Goal: Register for event/course

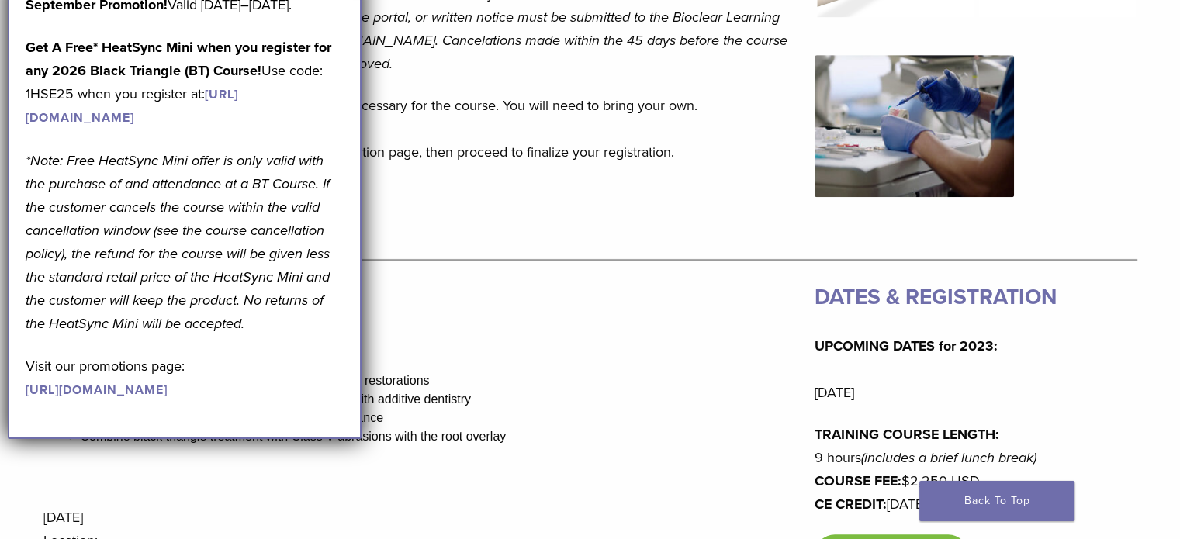
scroll to position [714, 0]
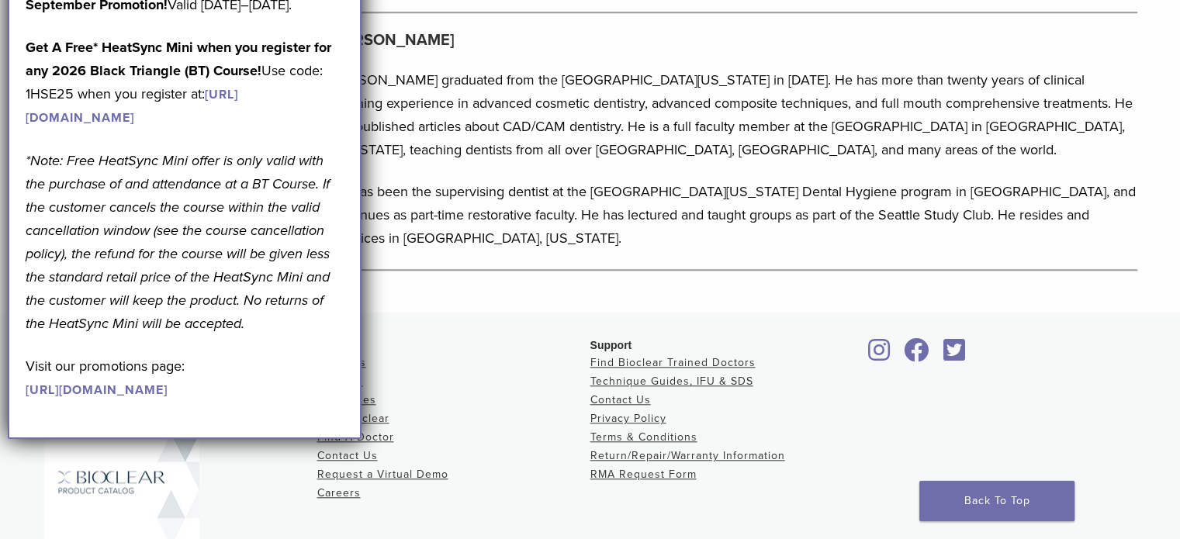
scroll to position [1328, 0]
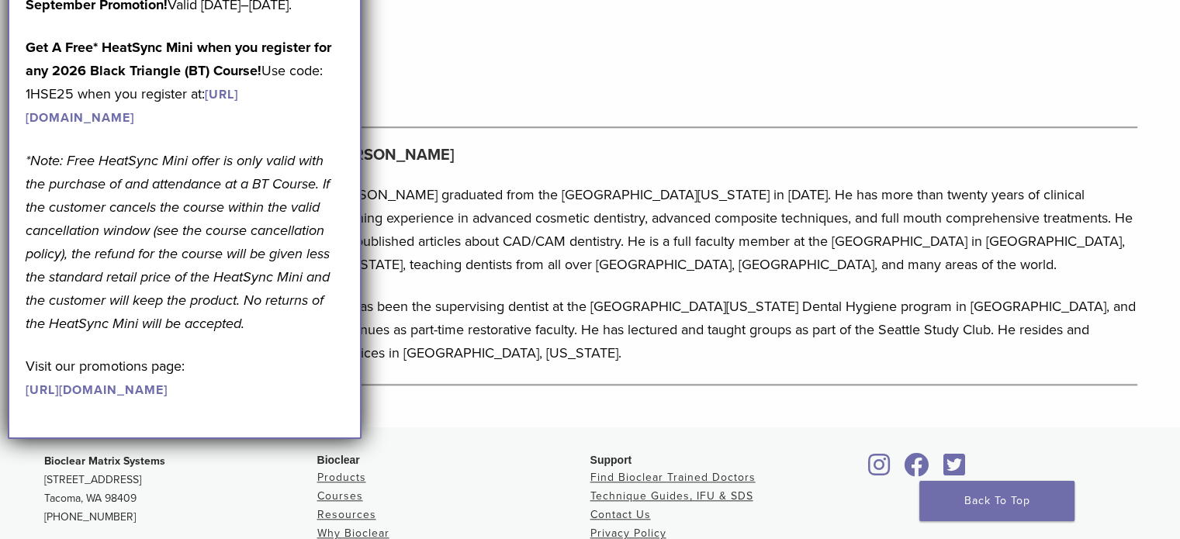
click at [236, 126] on link "https://www.bioclearmatrix.com/events/6-in-person-black-triangle-certification-…" at bounding box center [132, 106] width 213 height 39
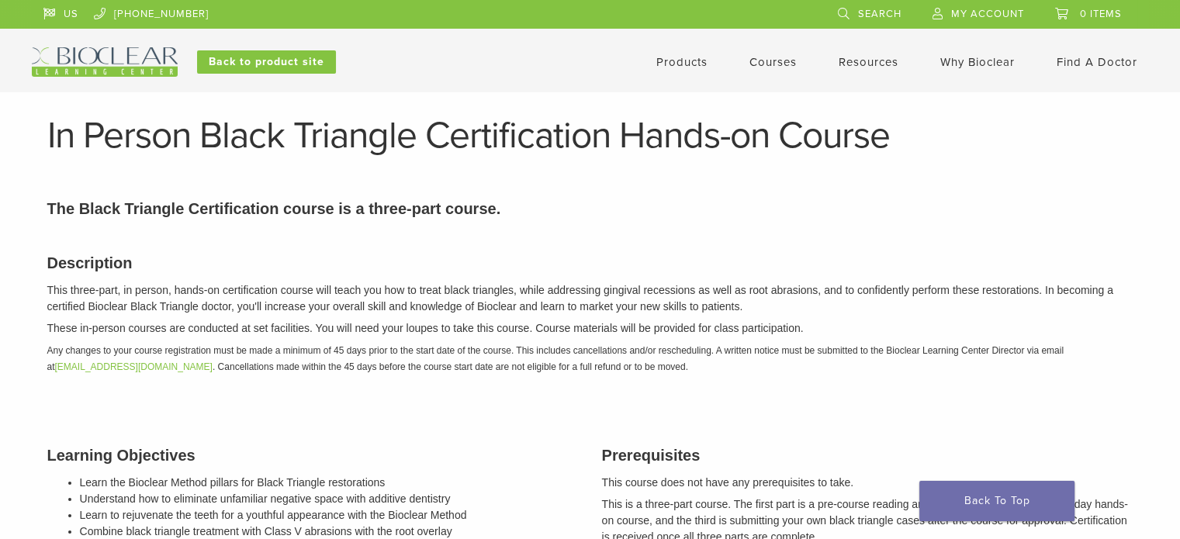
click at [531, 256] on h3 "Description" at bounding box center [590, 262] width 1086 height 23
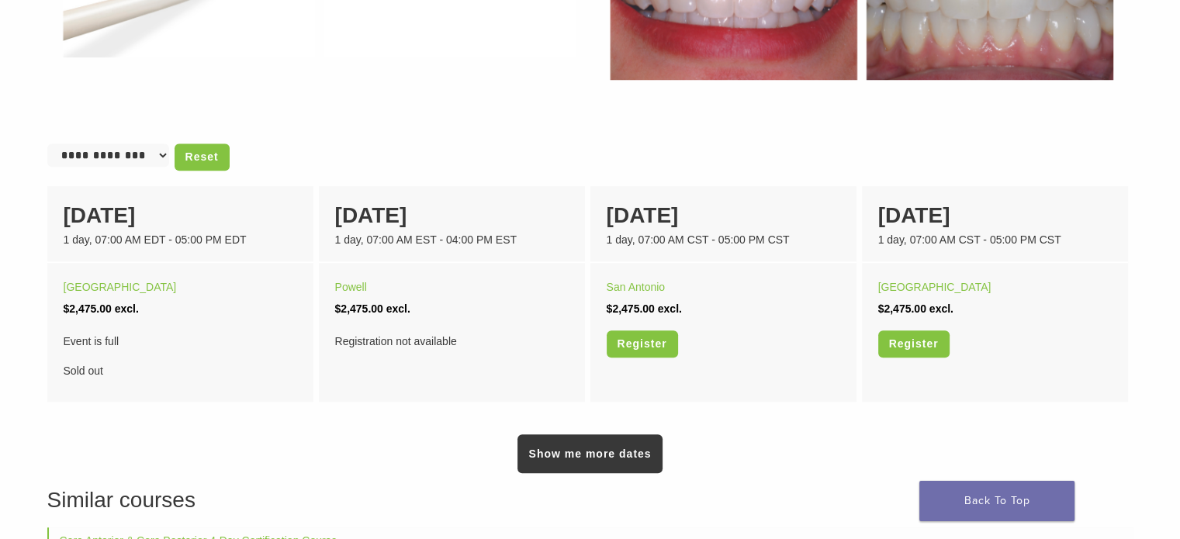
scroll to position [925, 0]
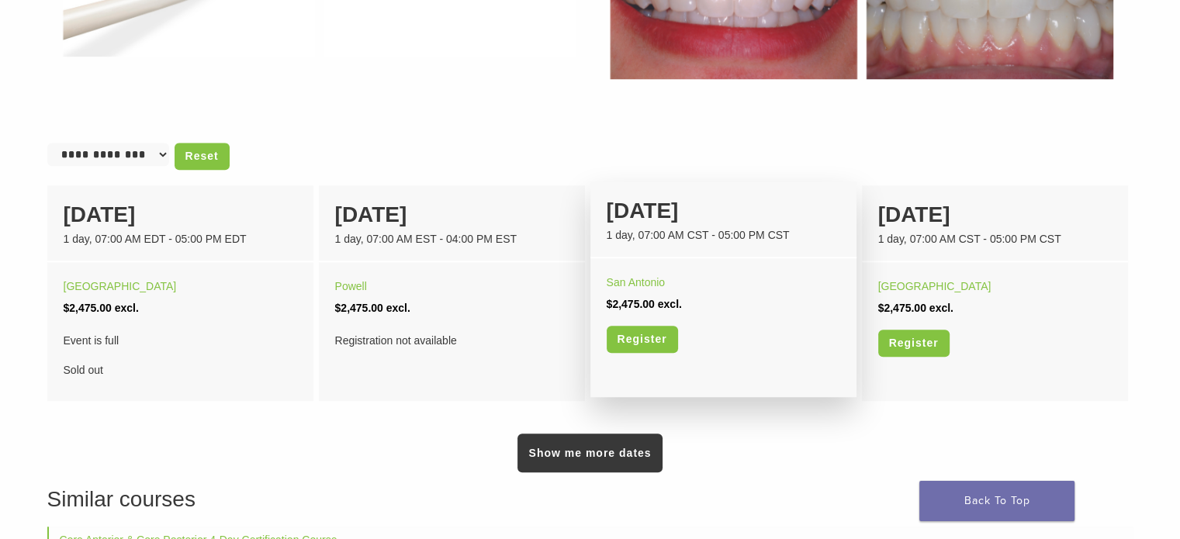
click at [671, 216] on div "[DATE]" at bounding box center [724, 211] width 234 height 33
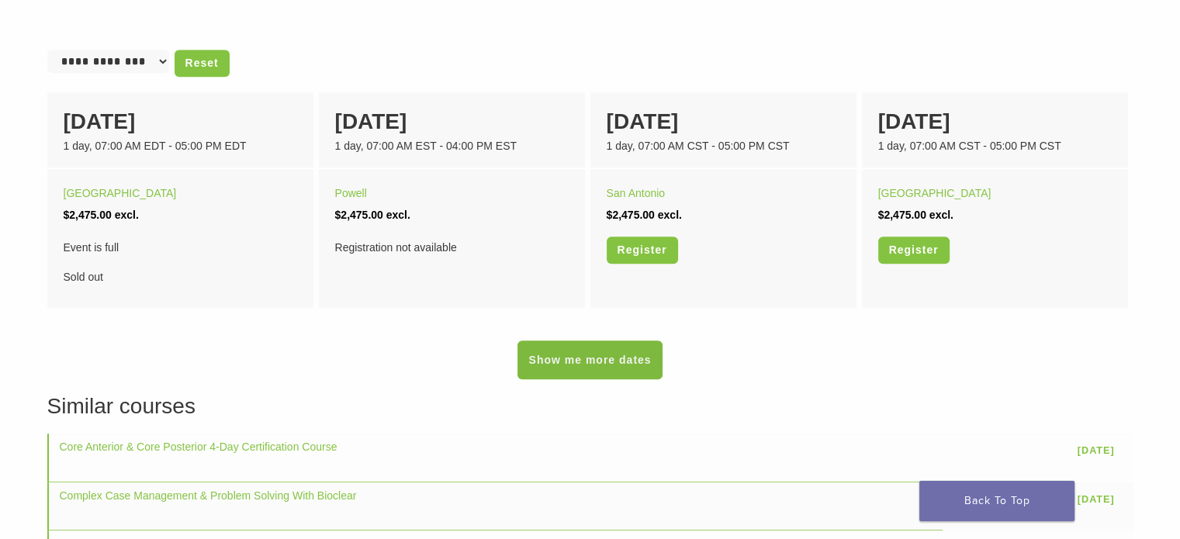
scroll to position [1017, 0]
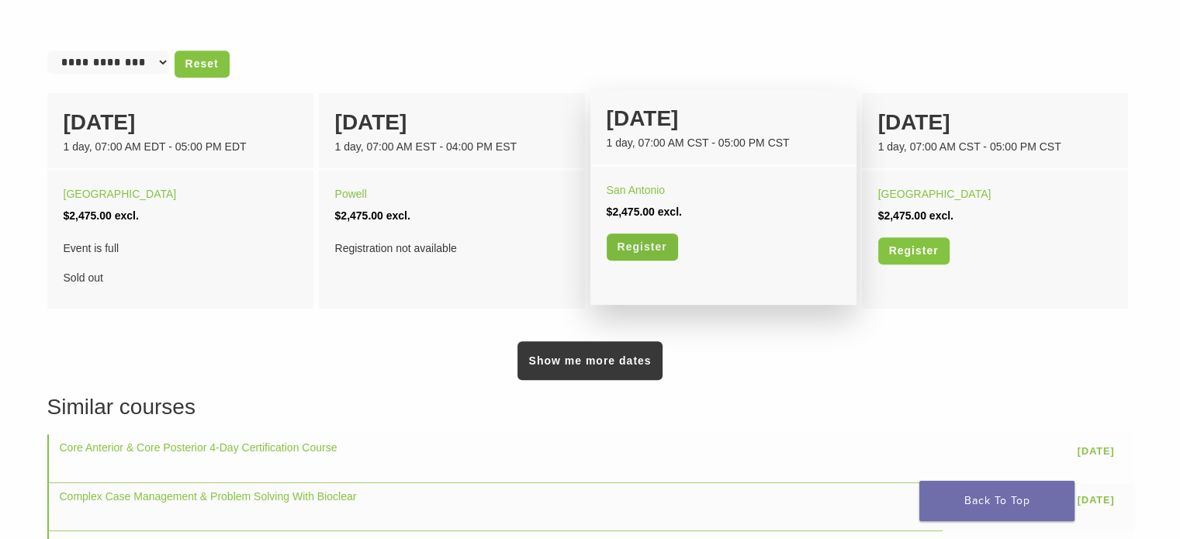
click at [645, 252] on link "Register" at bounding box center [642, 247] width 71 height 27
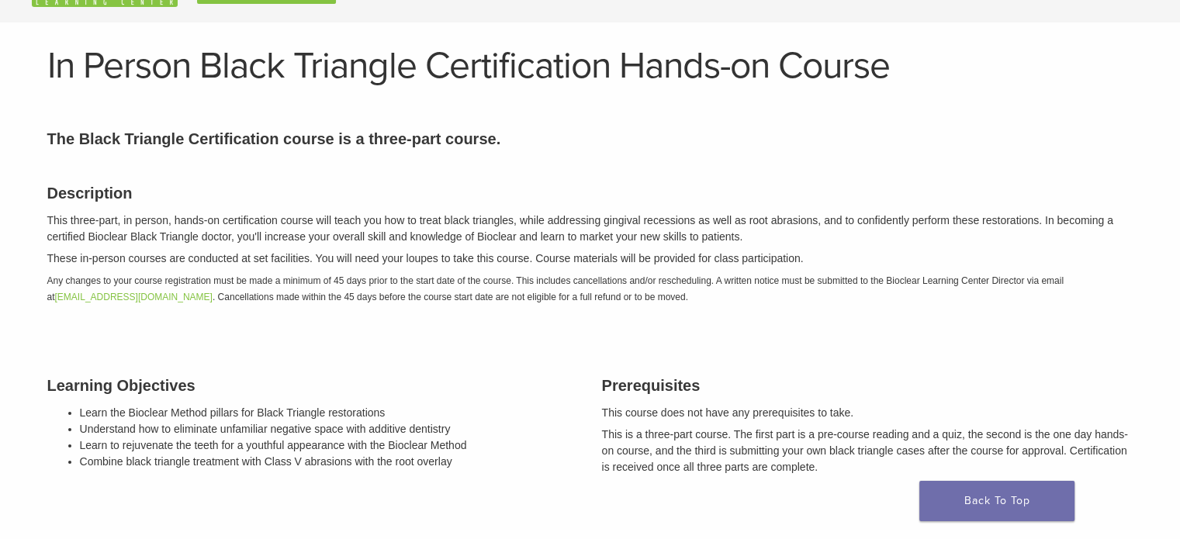
scroll to position [0, 0]
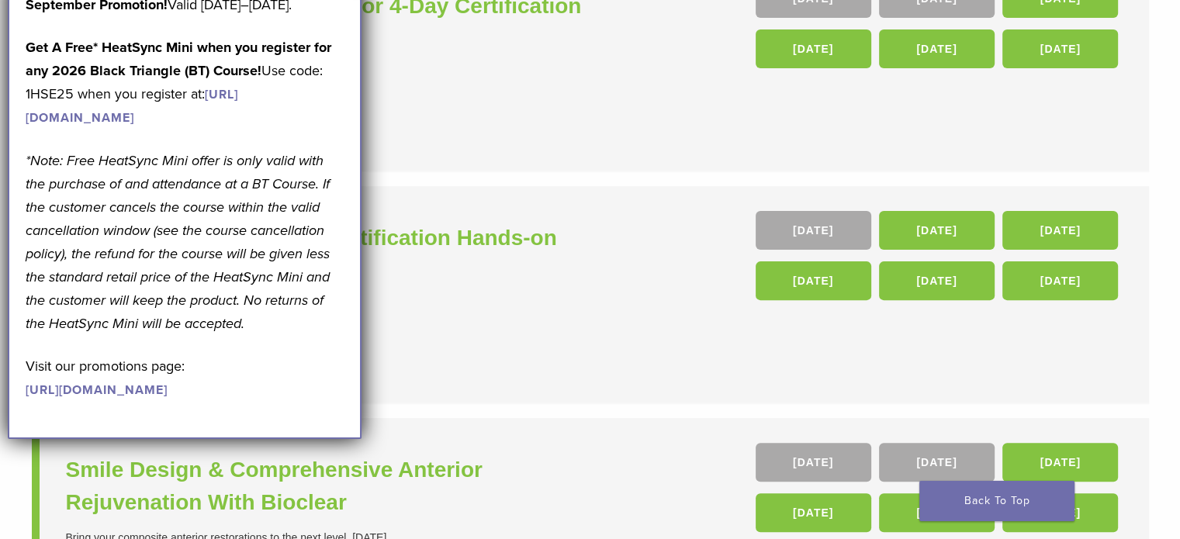
scroll to position [452, 0]
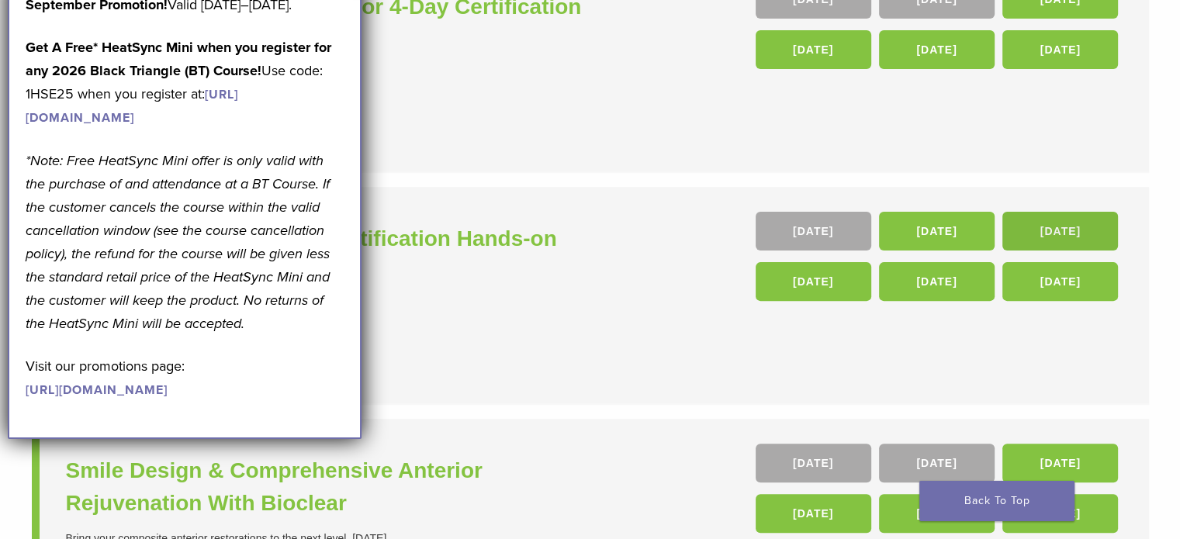
click at [1099, 236] on link "23 Jan 26" at bounding box center [1061, 231] width 116 height 39
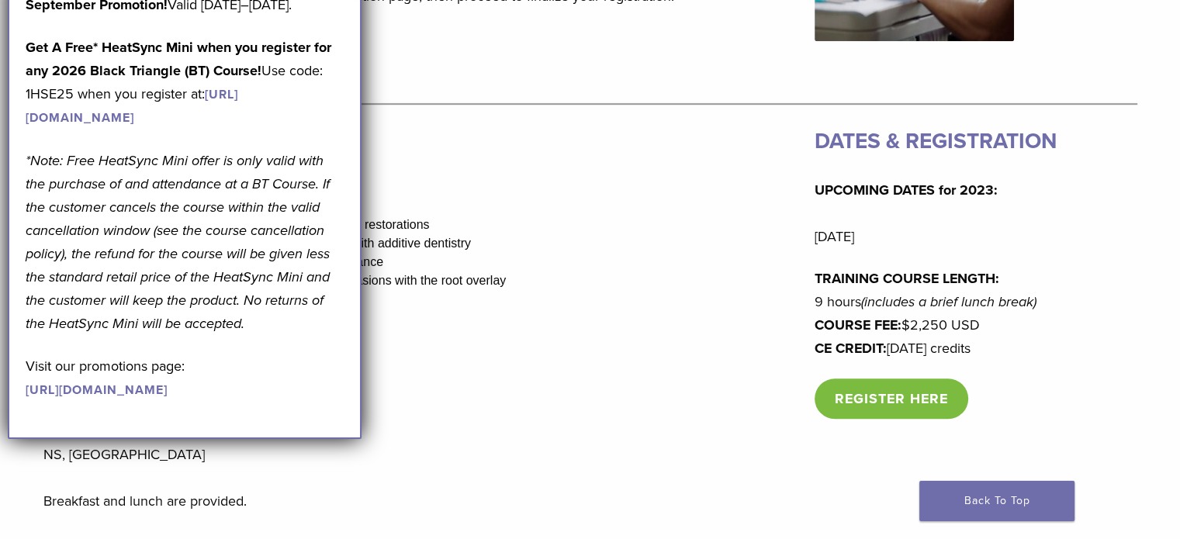
scroll to position [869, 0]
click at [840, 408] on link "REGISTER HERE" at bounding box center [892, 399] width 154 height 40
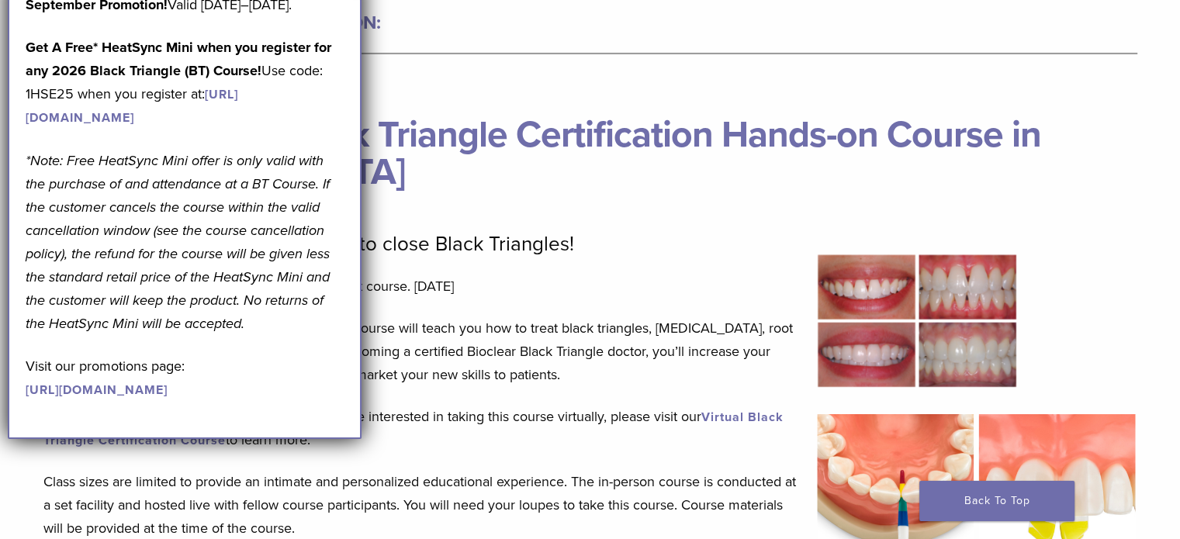
scroll to position [0, 0]
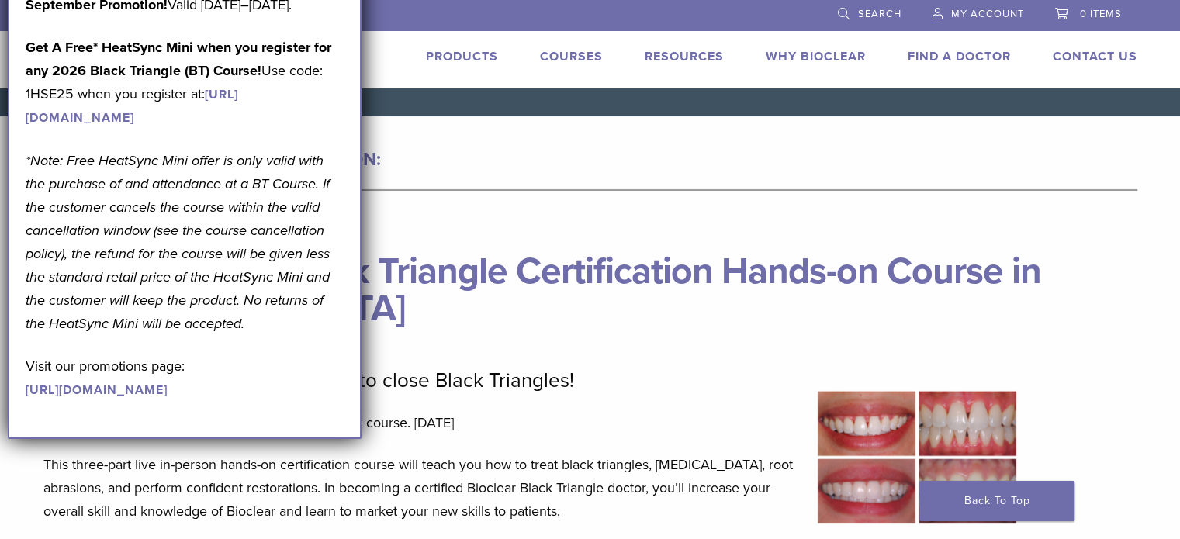
click at [568, 54] on link "Courses" at bounding box center [571, 57] width 63 height 16
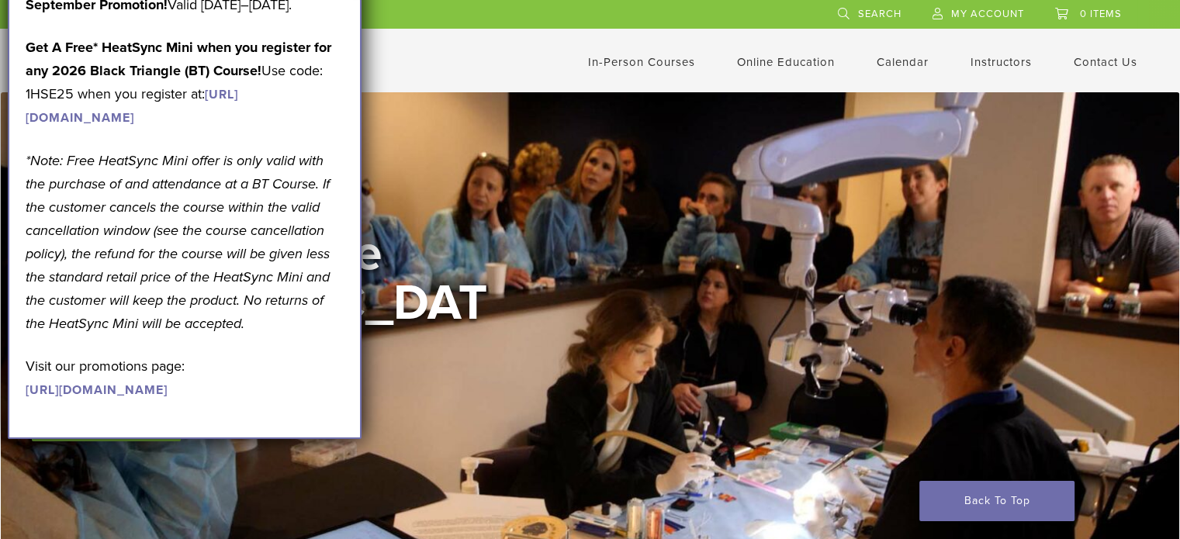
click at [627, 67] on link "In-Person Courses" at bounding box center [641, 62] width 107 height 14
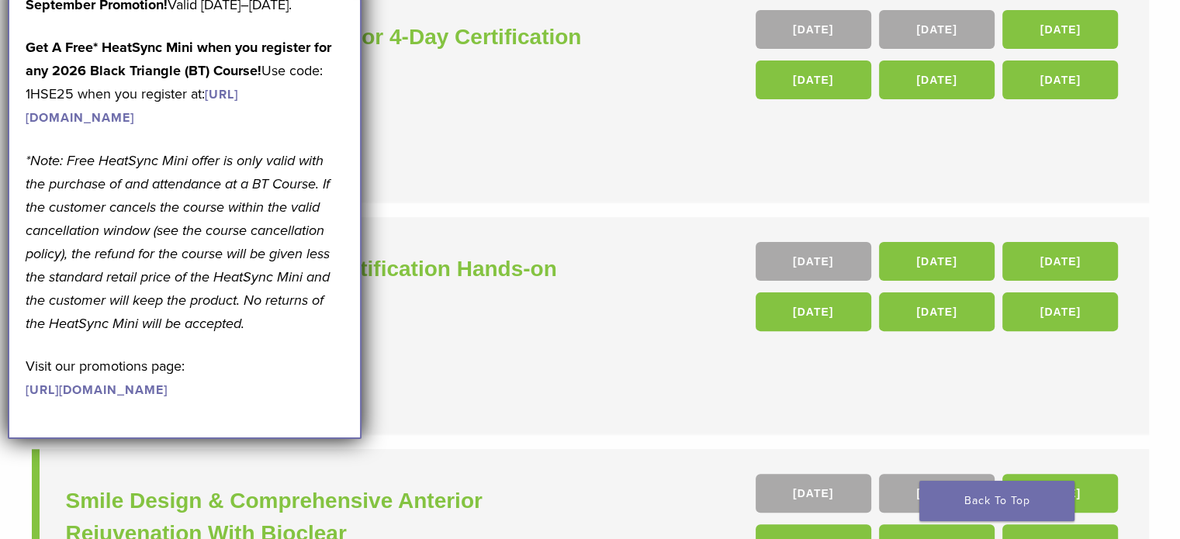
scroll to position [421, 0]
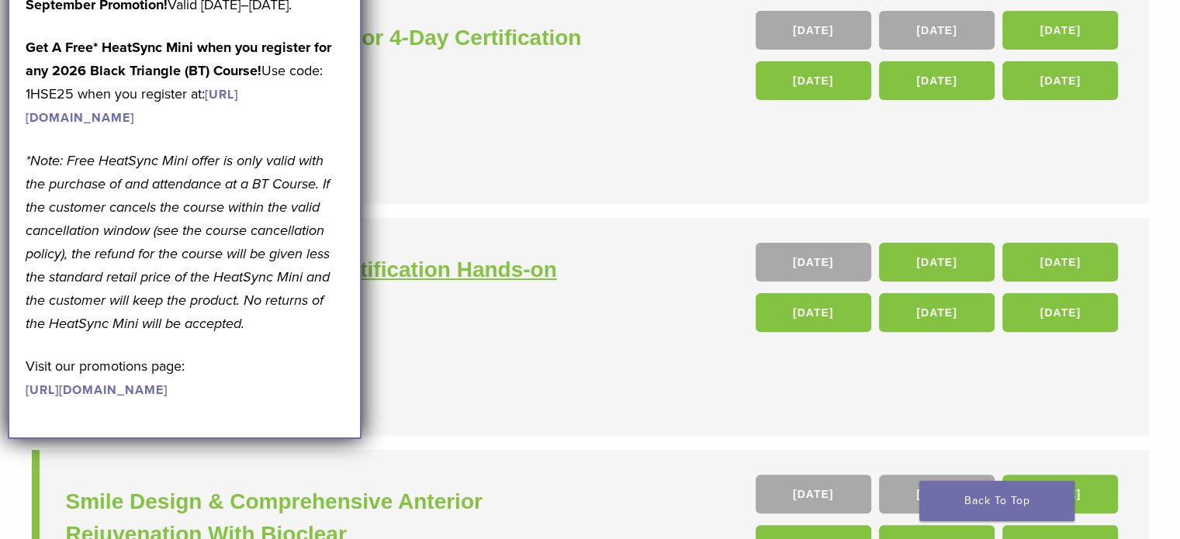
click at [485, 283] on h3 "In Person Black Triangle Certification Hands-on Course" at bounding box center [330, 286] width 528 height 65
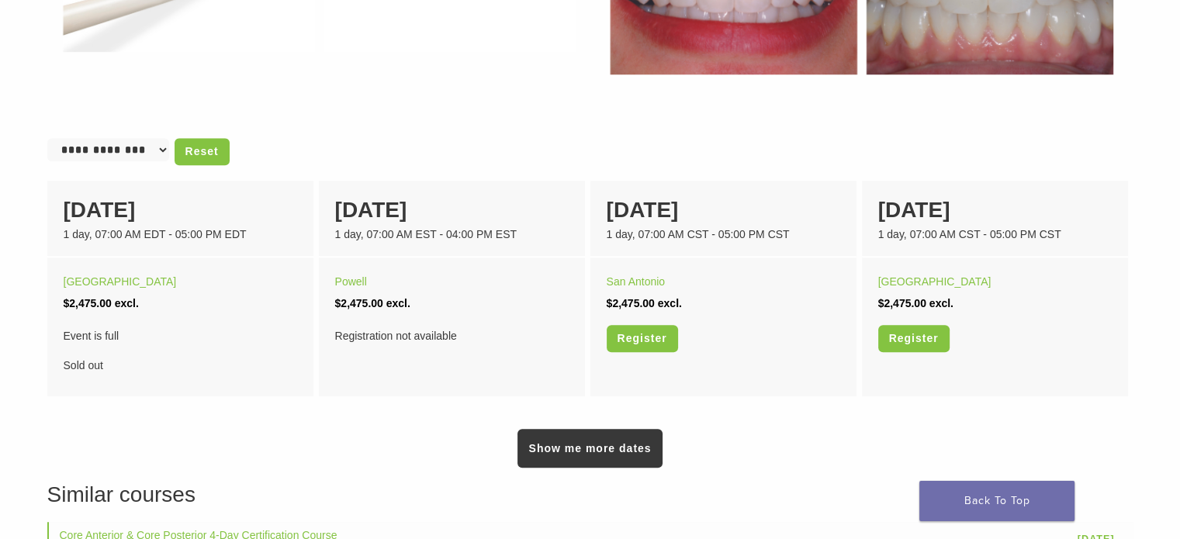
scroll to position [928, 0]
